Goal: Transaction & Acquisition: Purchase product/service

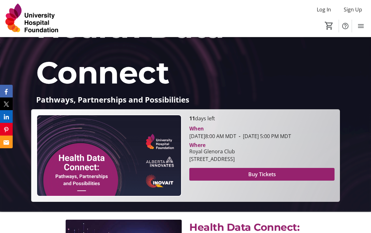
scroll to position [63, 0]
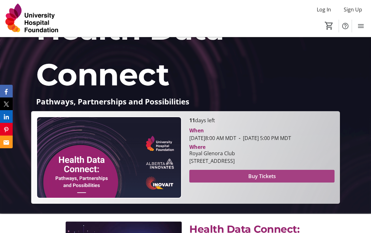
click at [272, 180] on span "Buy Tickets" at bounding box center [262, 176] width 28 height 8
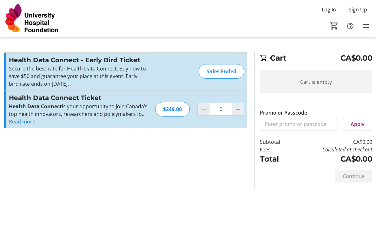
click at [28, 124] on button "Read more" at bounding box center [22, 122] width 26 height 8
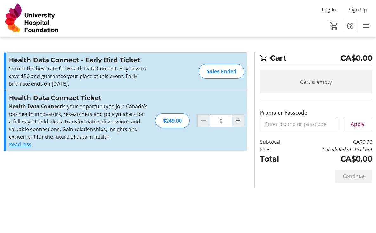
type input "1"
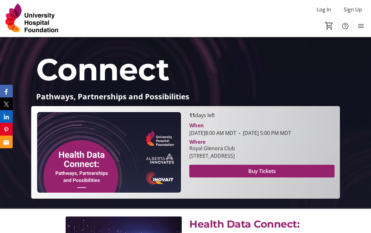
scroll to position [44, 0]
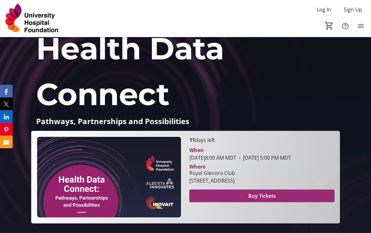
click at [271, 199] on span "Buy Tickets" at bounding box center [262, 196] width 28 height 8
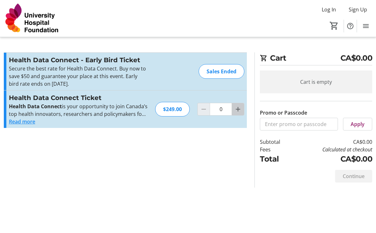
click at [238, 108] on mat-icon "Increment by one" at bounding box center [238, 109] width 8 height 8
type input "1"
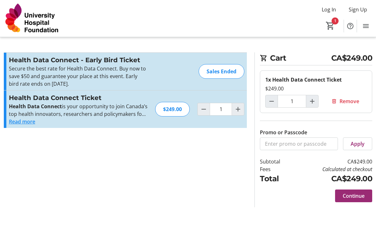
click at [353, 196] on span "Continue" at bounding box center [354, 196] width 22 height 8
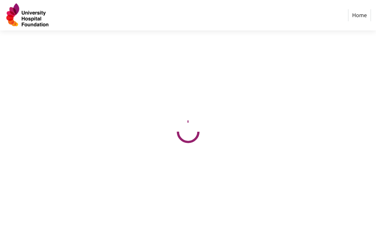
select select "CA"
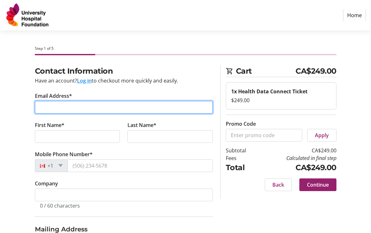
click at [86, 107] on input "Email Address*" at bounding box center [124, 107] width 178 height 13
type input "[EMAIL_ADDRESS][DOMAIN_NAME]"
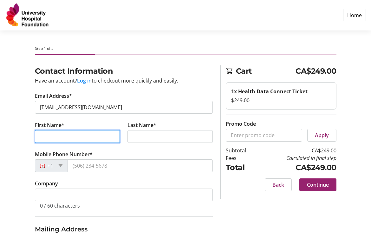
type input "[PERSON_NAME]"
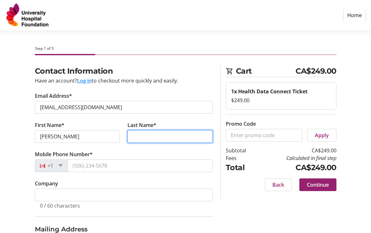
type input "[PERSON_NAME]"
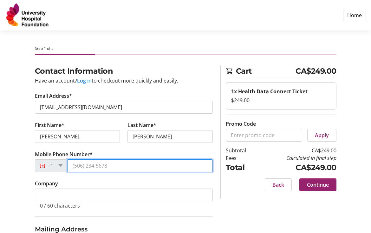
type input "[PHONE_NUMBER]"
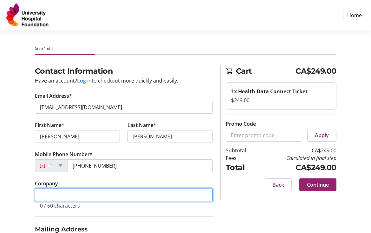
type input "Institute of Health Economics"
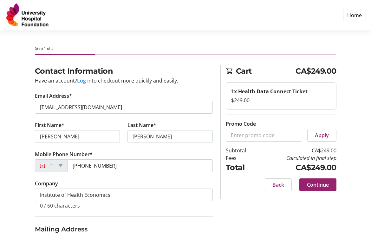
type input "[STREET_ADDRESS]"
type input "[GEOGRAPHIC_DATA]"
select select "AB"
type input "T5J 3N4"
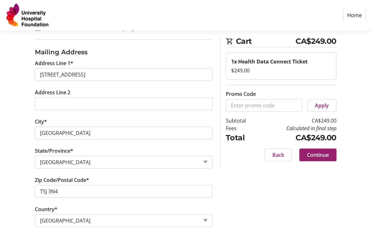
scroll to position [202, 0]
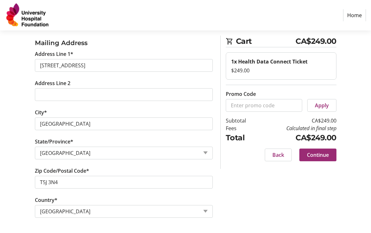
click at [322, 152] on span "Continue" at bounding box center [318, 155] width 22 height 8
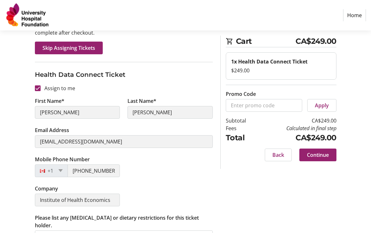
scroll to position [123, 0]
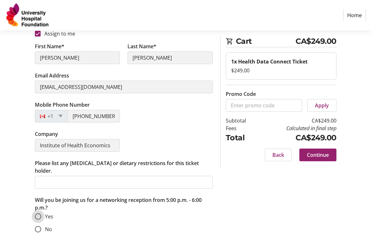
click at [38, 213] on input "Yes" at bounding box center [38, 216] width 6 height 6
radio input "true"
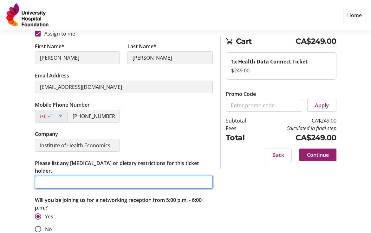
click at [94, 176] on input "Please list any [MEDICAL_DATA] or dietary restrictions for this ticket holder." at bounding box center [124, 182] width 178 height 13
type input "prefer vegetarian"
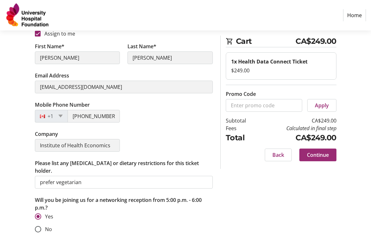
click at [324, 157] on span "Continue" at bounding box center [318, 155] width 22 height 8
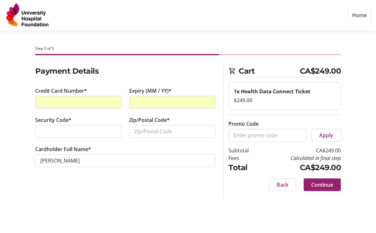
click at [145, 226] on div "Step 3 of 5 Cart CA$249.00 1x Health Data Connect Ticket $249.00 Promo Code App…" at bounding box center [188, 131] width 376 height 202
click at [206, 131] on input "Zip/Postal Code*" at bounding box center [172, 131] width 86 height 13
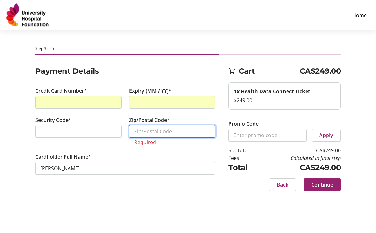
paste input "T5J 4P6"
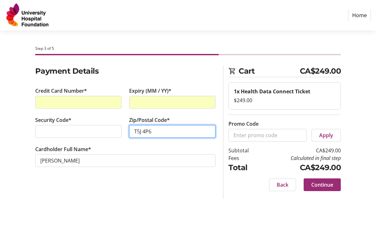
type input "T5J 4P6"
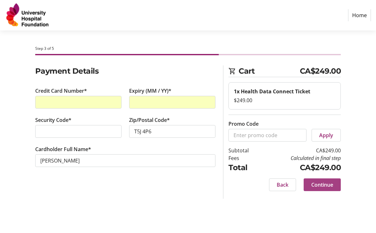
click at [329, 181] on span "Continue" at bounding box center [322, 185] width 22 height 8
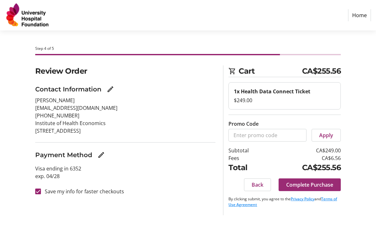
click at [317, 184] on span "Complete Purchase" at bounding box center [309, 185] width 47 height 8
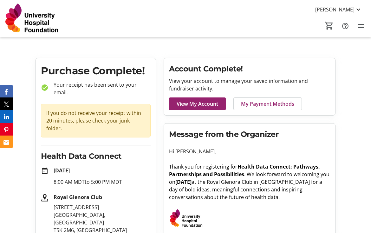
click at [221, 225] on div at bounding box center [249, 219] width 169 height 22
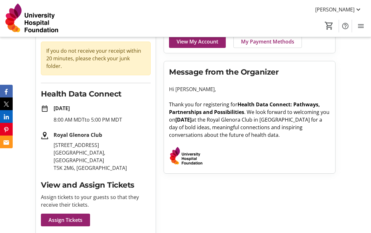
scroll to position [116, 0]
